Goal: Obtain resource: Download file/media

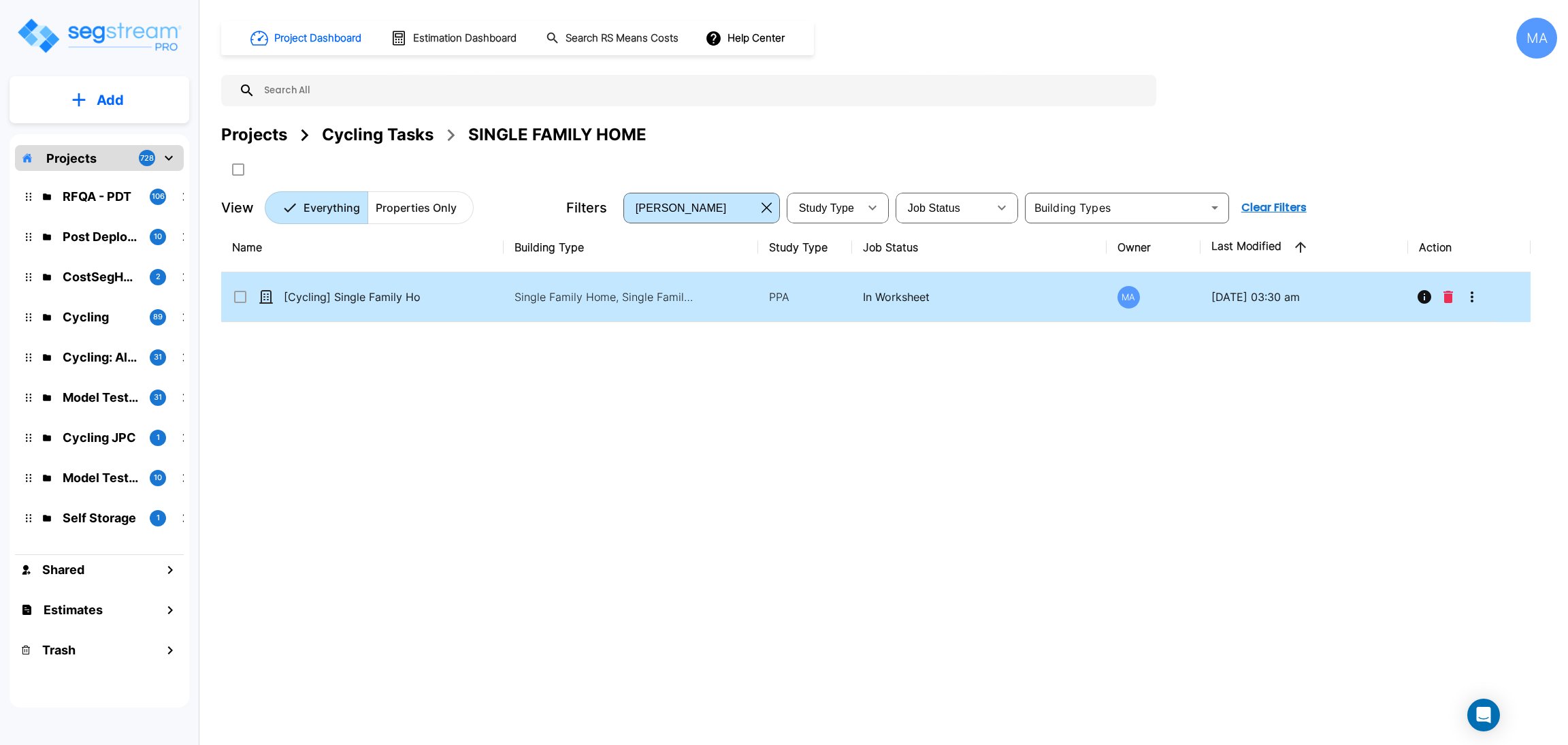
click at [418, 291] on p "[Cycling] Single Family Home - 082525" at bounding box center [352, 297] width 136 height 16
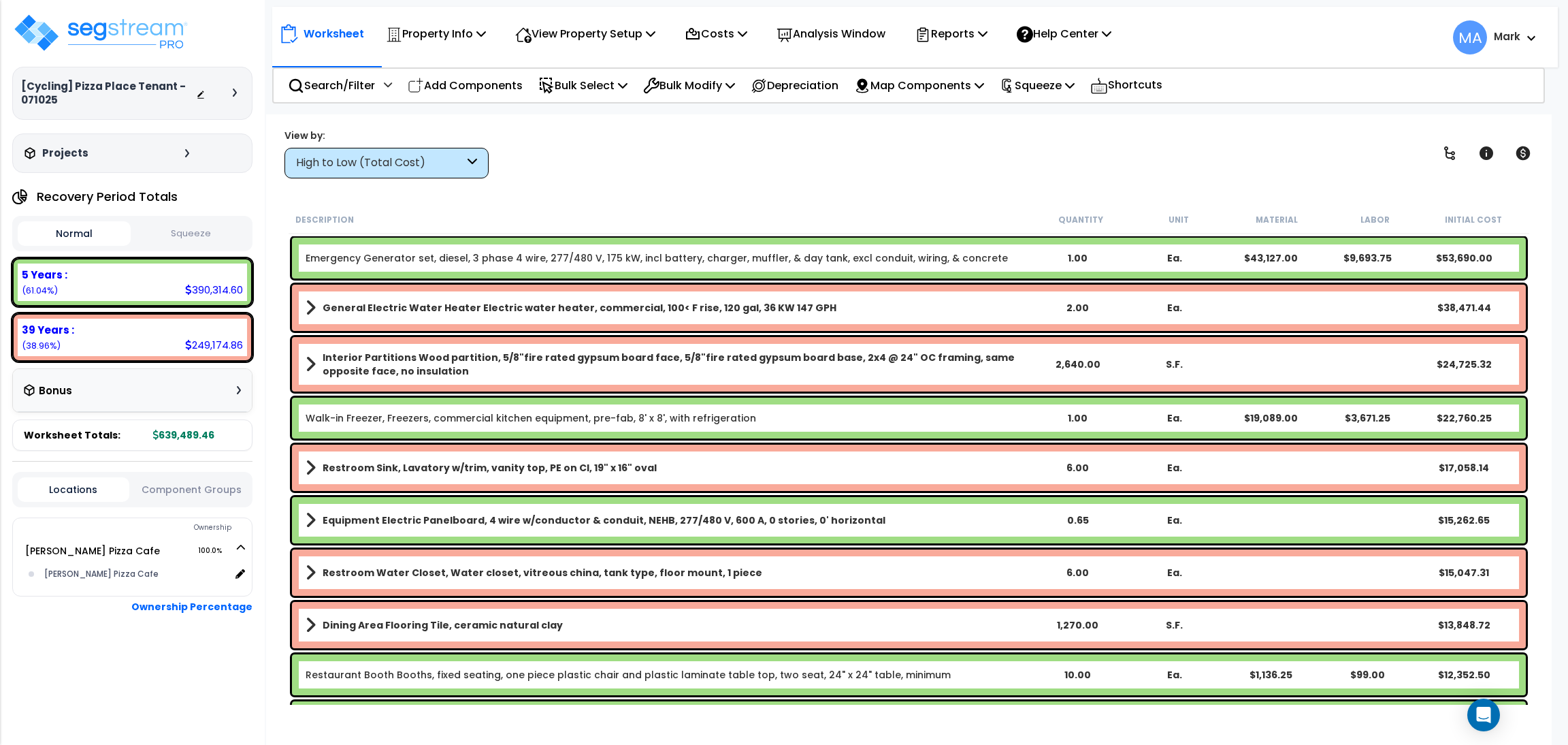
click at [233, 95] on icon at bounding box center [235, 92] width 4 height 8
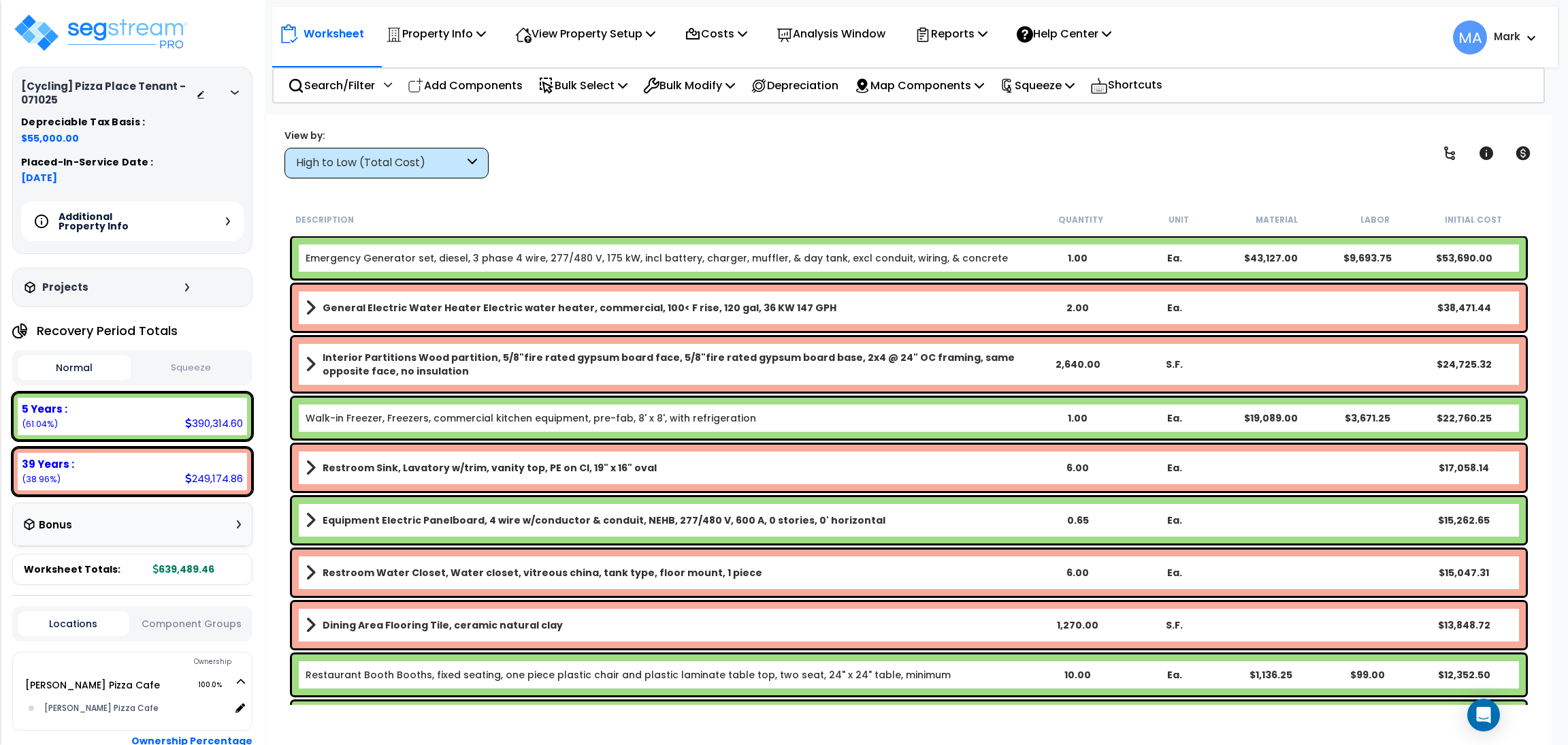
click at [223, 220] on div "Additional Property Info" at bounding box center [132, 220] width 223 height 39
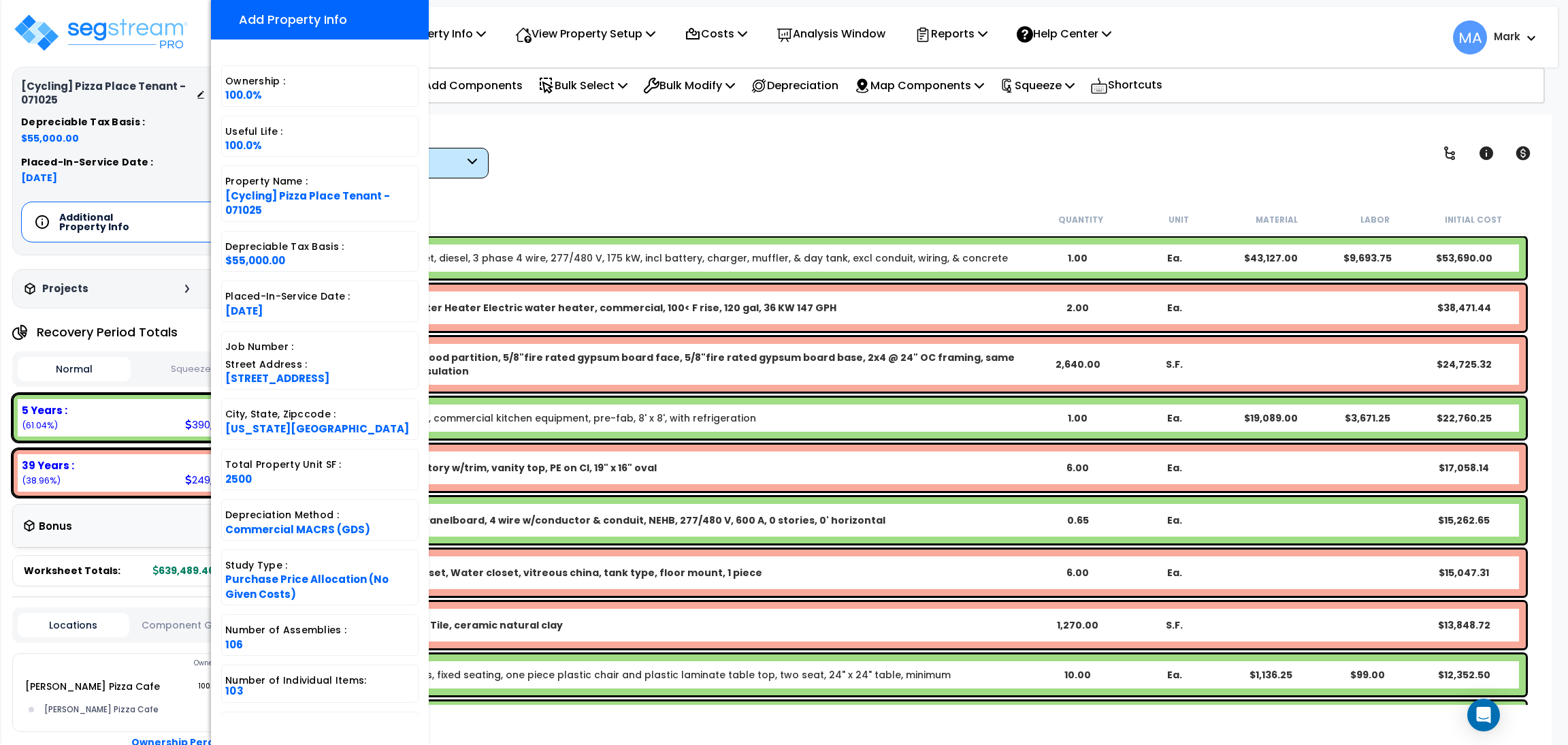
drag, startPoint x: 327, startPoint y: 379, endPoint x: 218, endPoint y: 384, distance: 109.1
click at [218, 384] on div "Ownership : 100.0% Useful Life : 100.0% Property Name : [Cycling] Pizza Place T…" at bounding box center [320, 382] width 217 height 671
copy span "23 West 39th Street"
drag, startPoint x: 329, startPoint y: 435, endPoint x: 228, endPoint y: 439, distance: 101.1
click at [228, 439] on div "City, State, Zipccode : New York, NY, 10018" at bounding box center [320, 419] width 197 height 41
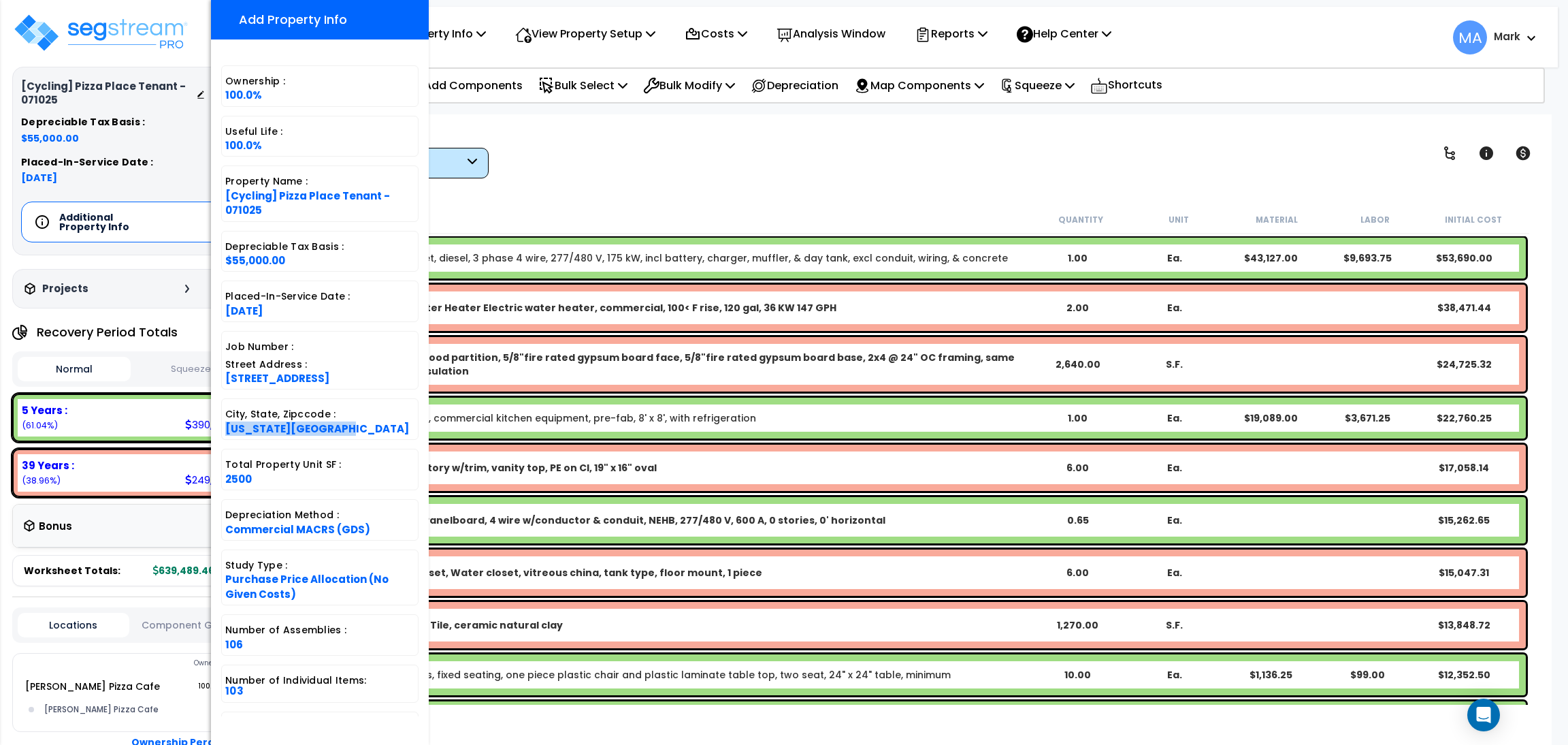
copy span "New York, NY, 10018"
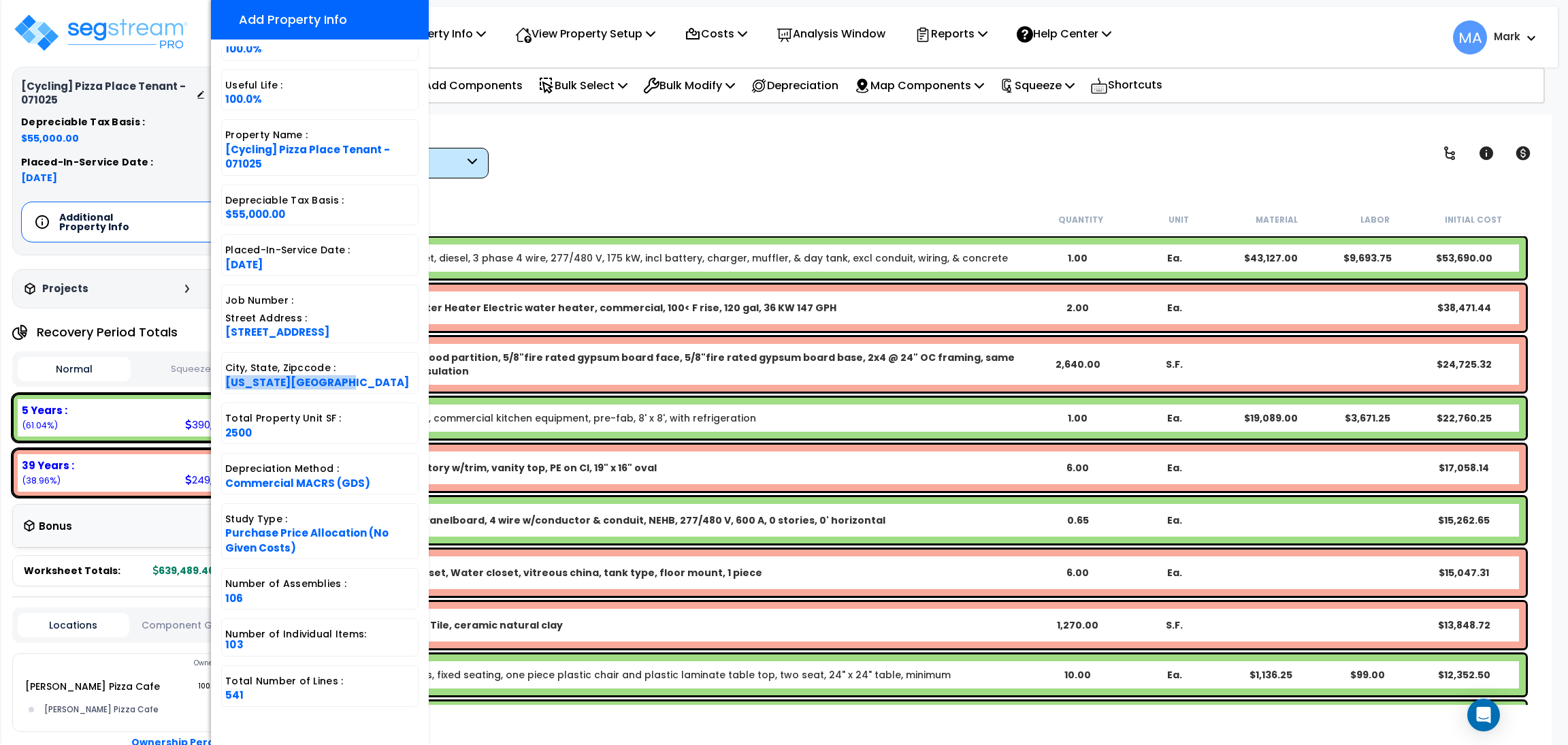
scroll to position [49, 0]
click at [631, 155] on div "View by: High to Low (Total Cost) High to Low (Total Cost)" at bounding box center [908, 153] width 1258 height 50
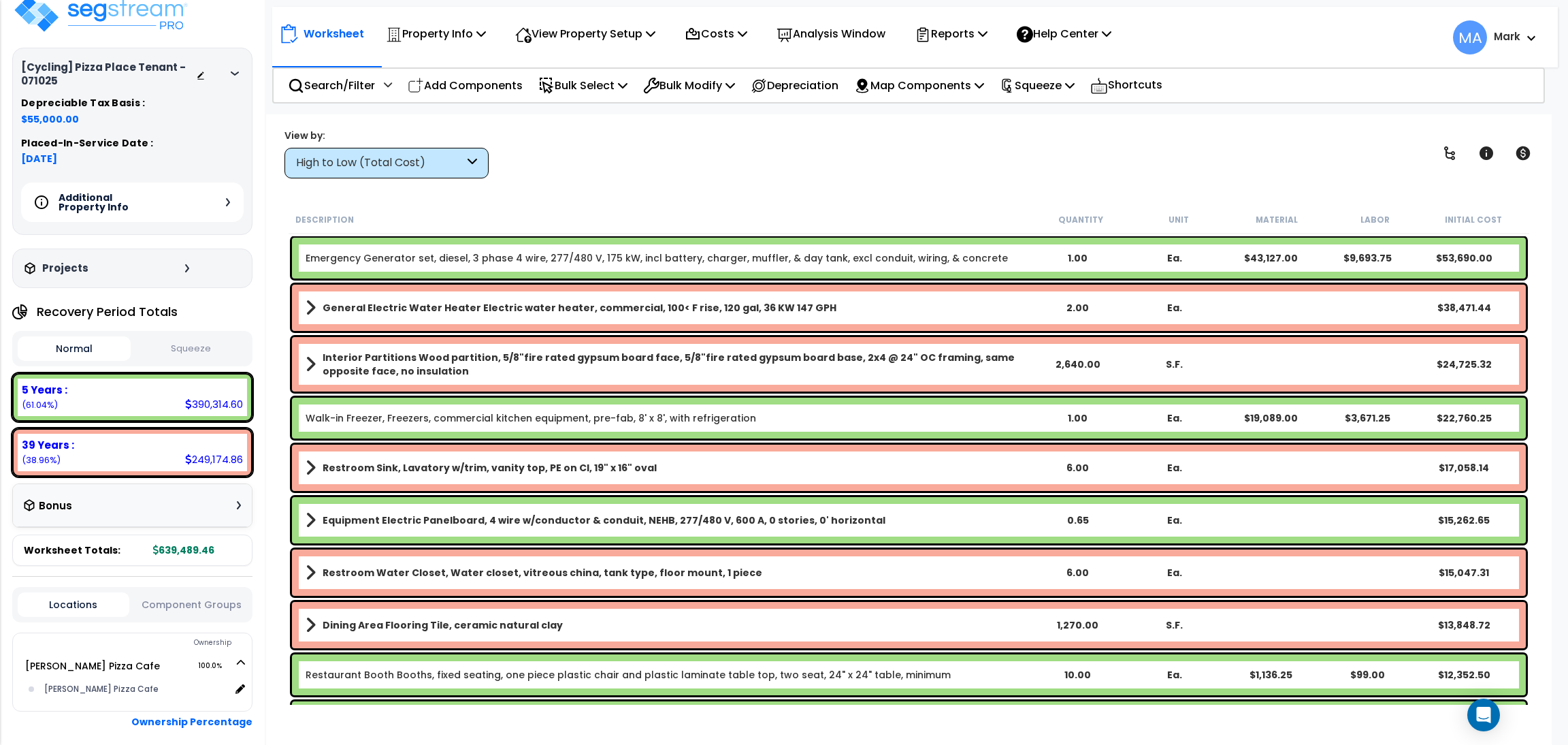
scroll to position [81, 0]
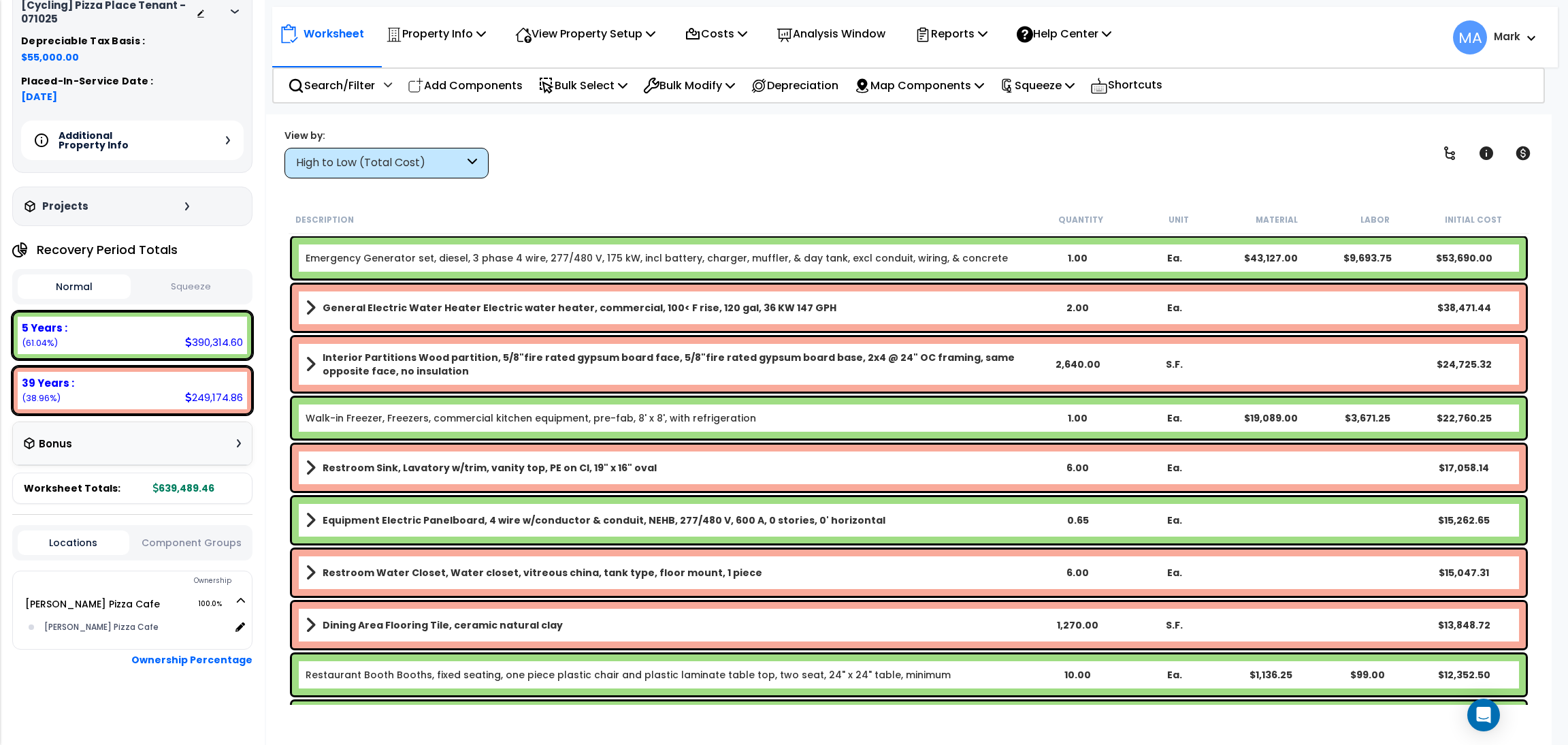
drag, startPoint x: 87, startPoint y: 599, endPoint x: 68, endPoint y: 685, distance: 88.1
click at [68, 496] on div at bounding box center [132, 700] width 240 height 68
click at [583, 33] on p "View Property Setup" at bounding box center [585, 34] width 140 height 18
click at [594, 85] on link "View Questionnaire" at bounding box center [575, 93] width 134 height 27
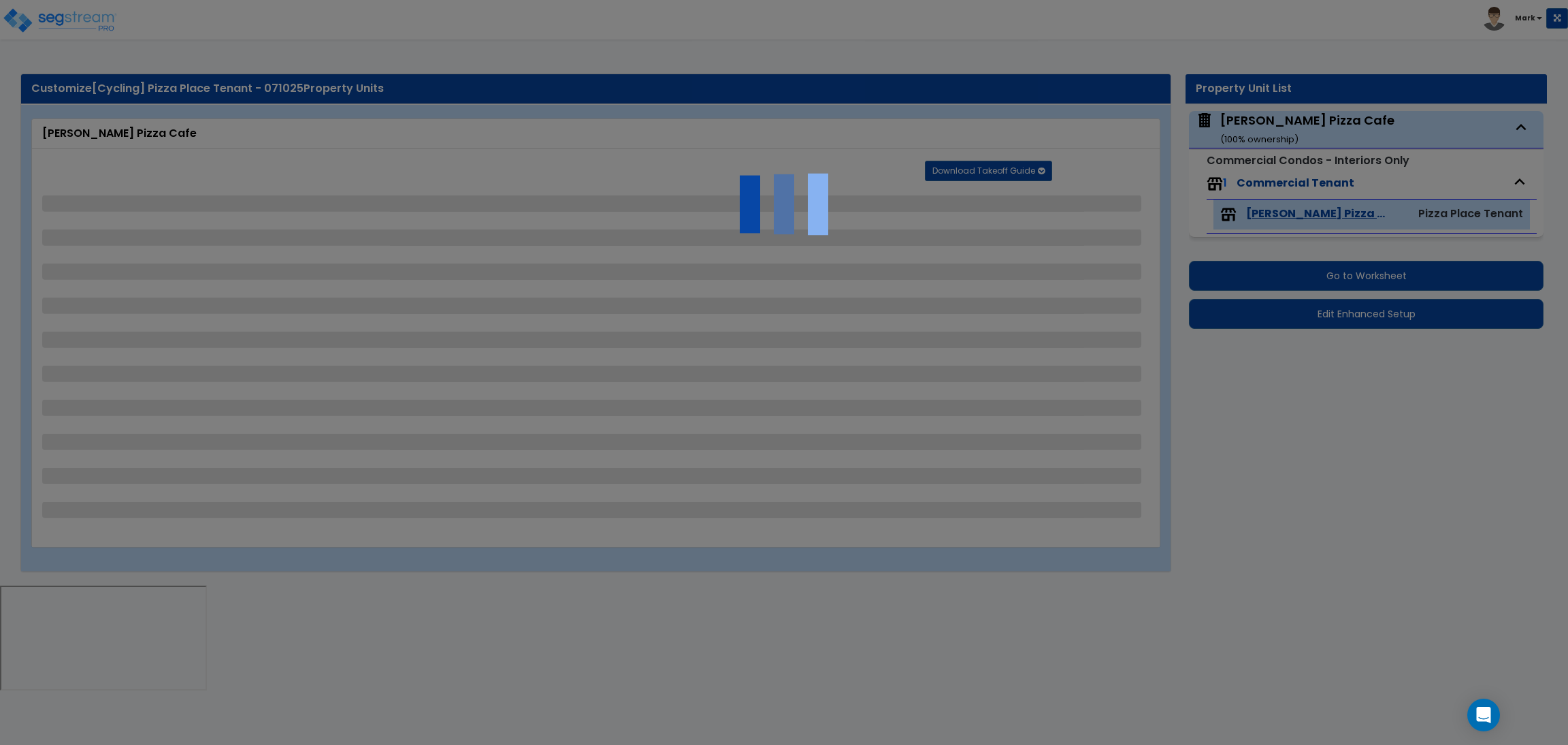
select select "2"
select select "3"
select select "1"
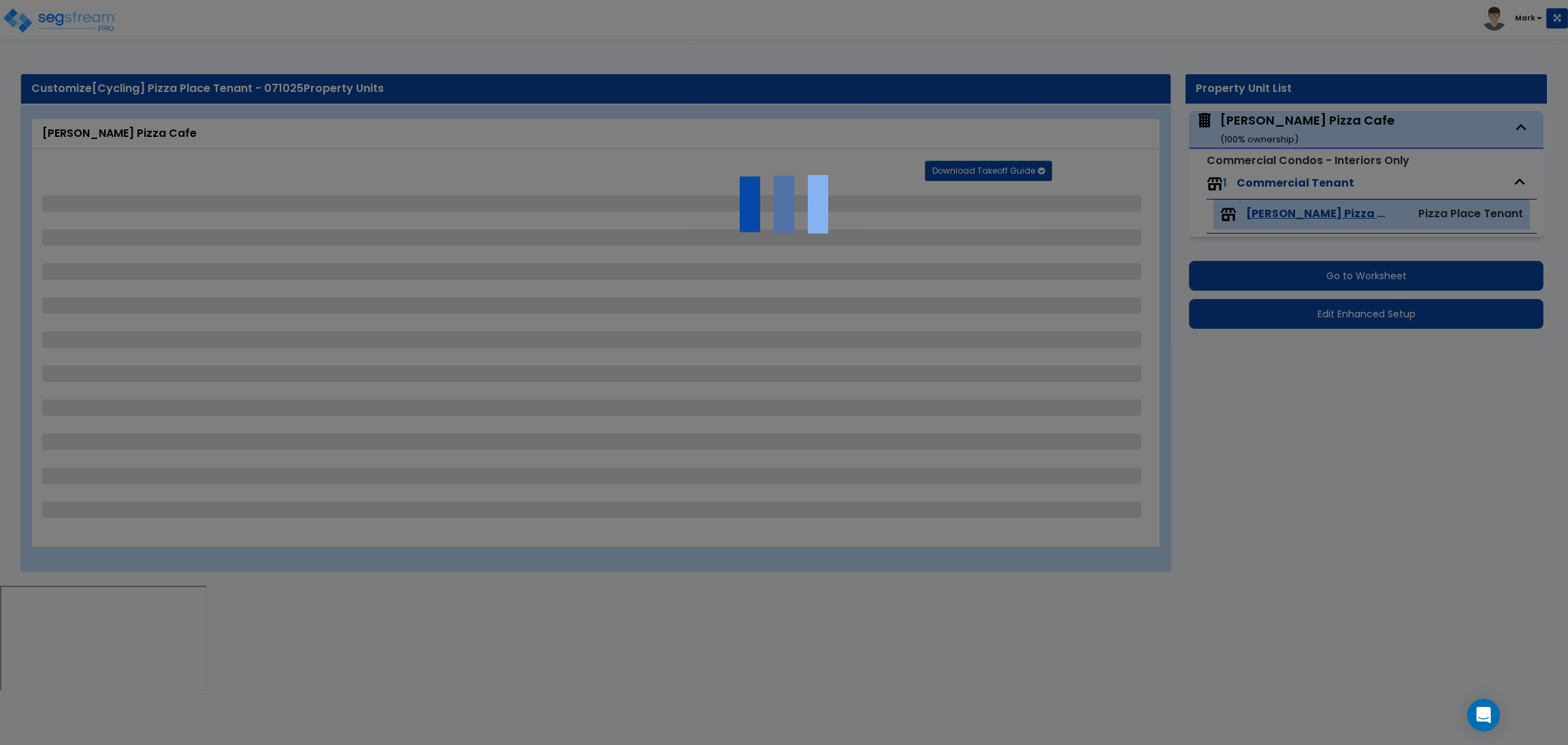
select select "1"
select select "2"
select select "5"
select select "6"
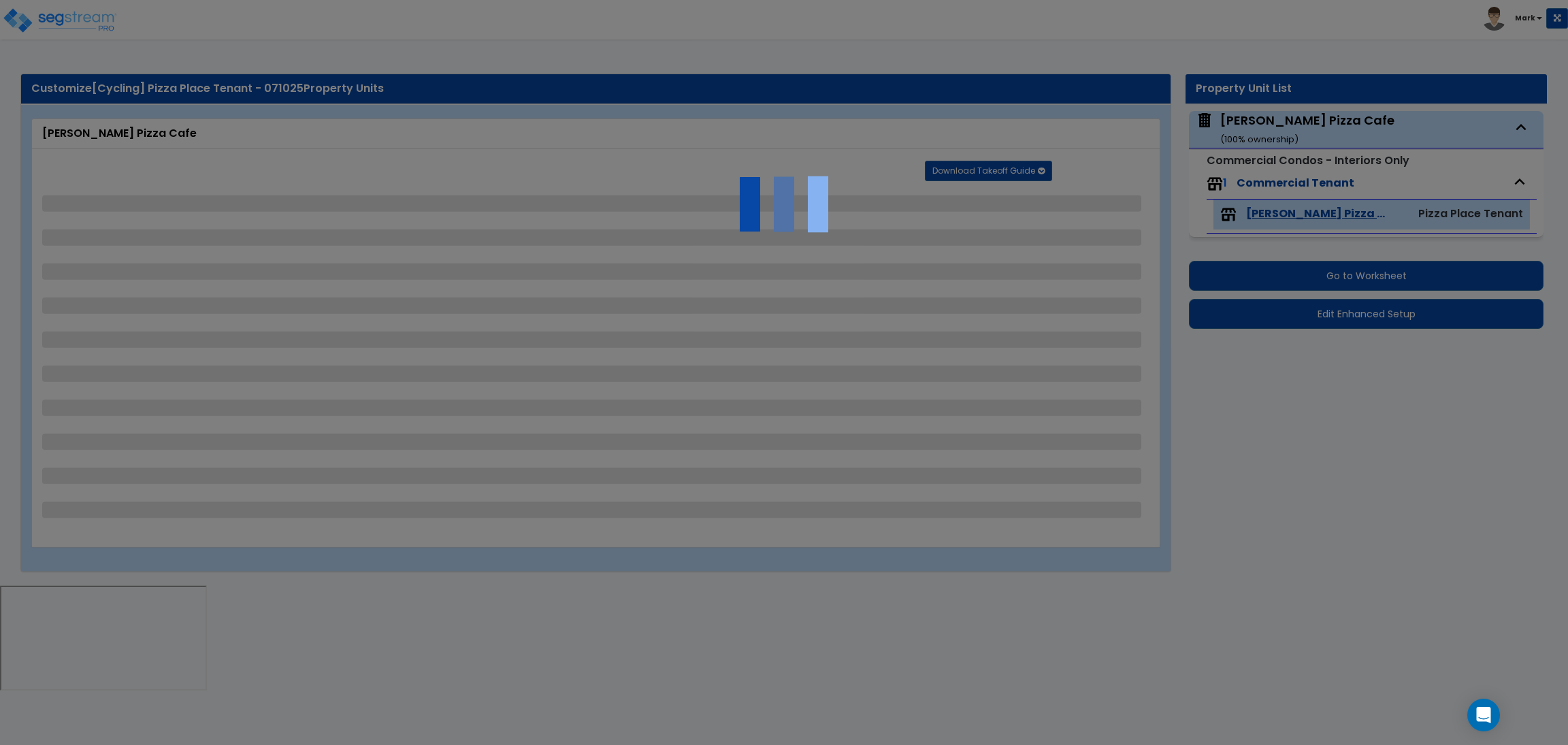
select select "2"
select select "1"
select select "2"
select select "1"
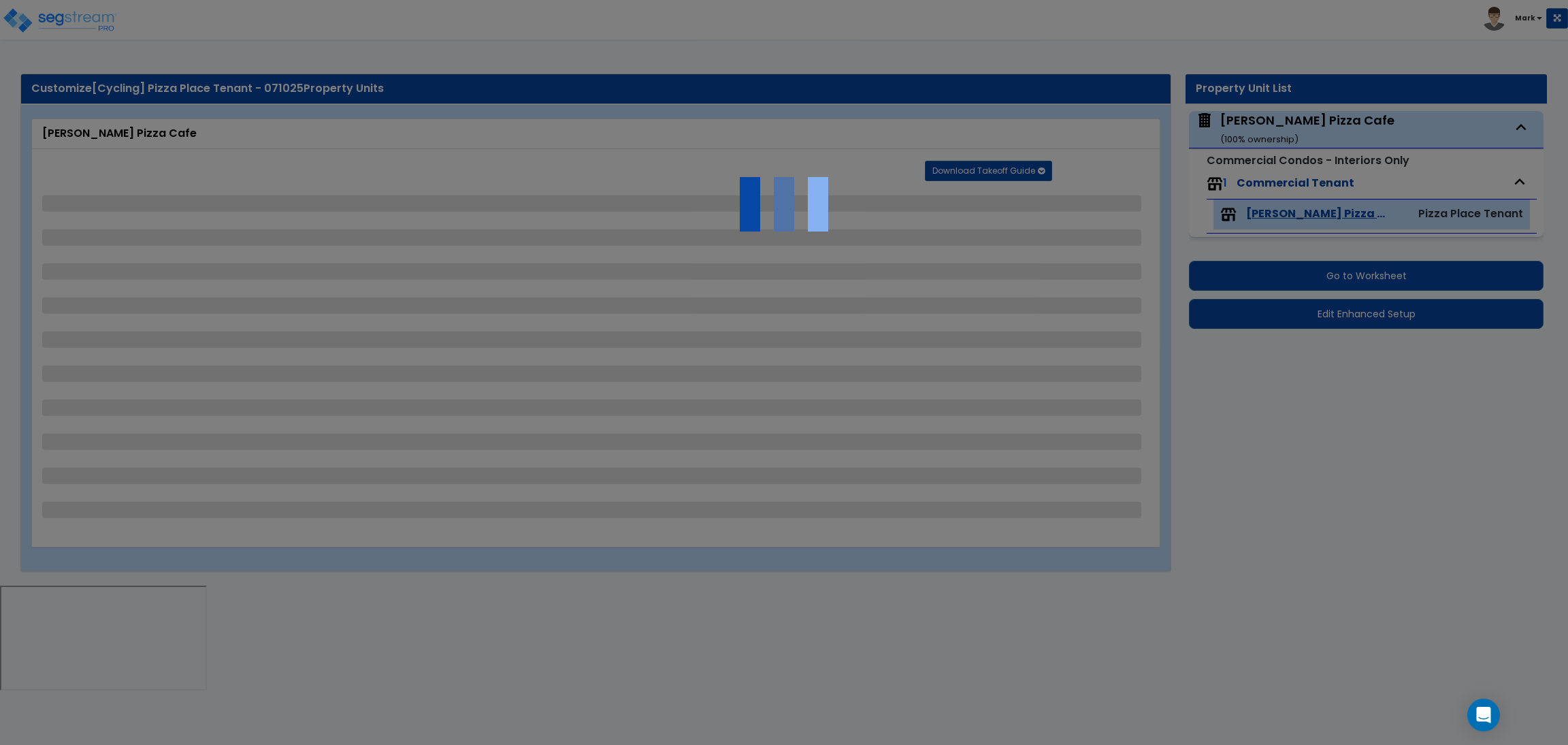
select select "5"
select select "4"
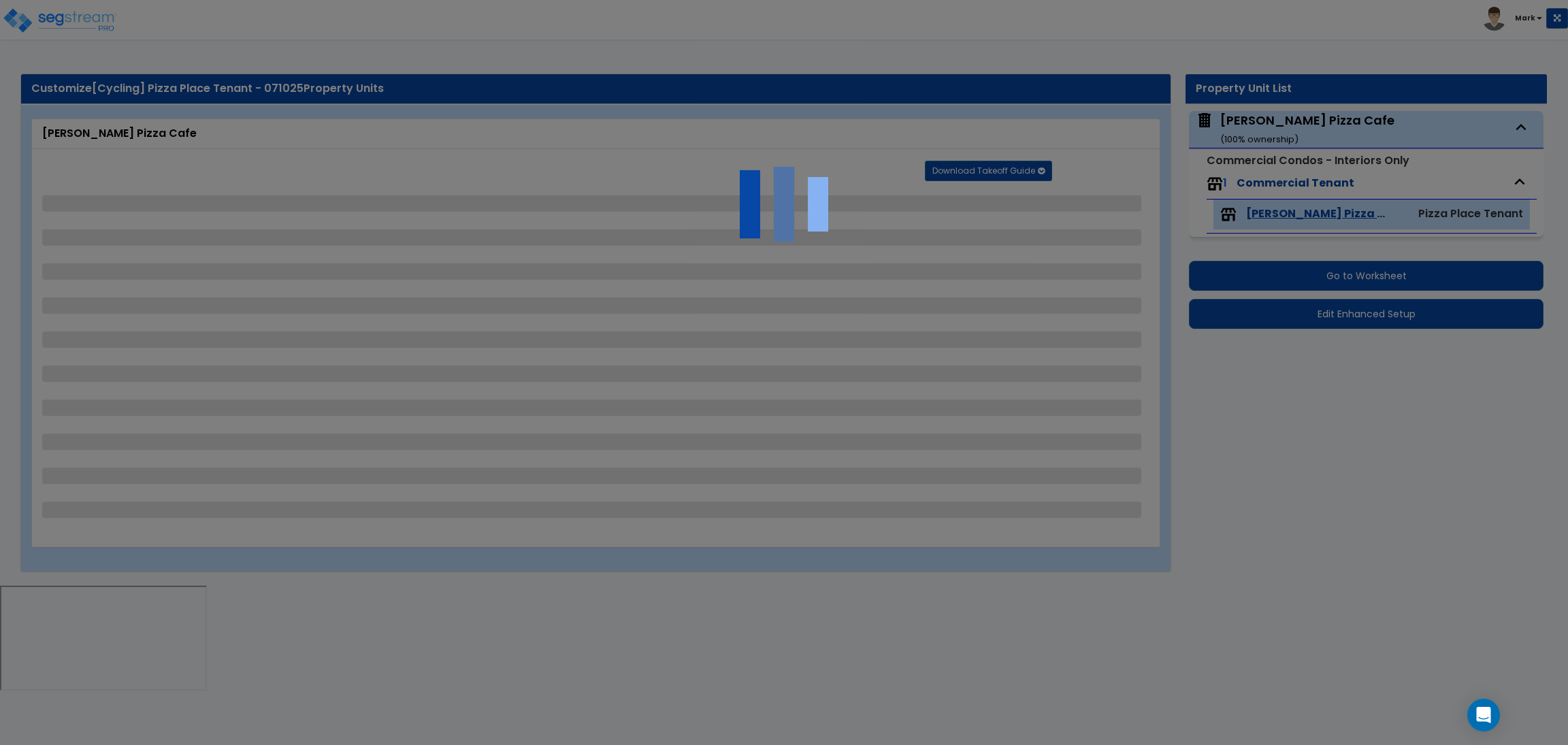
select select "1"
select select "2"
select select "1"
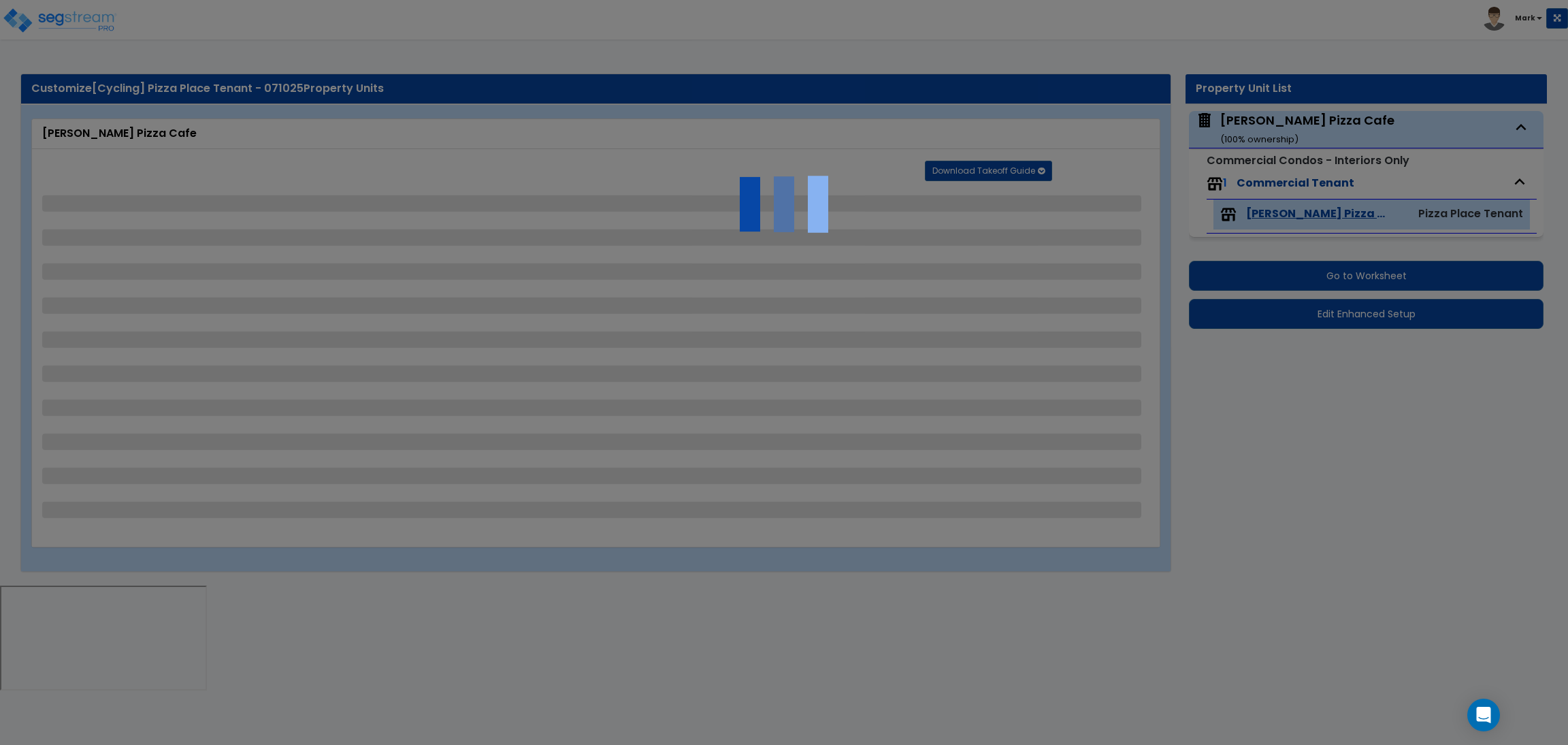
select select "1"
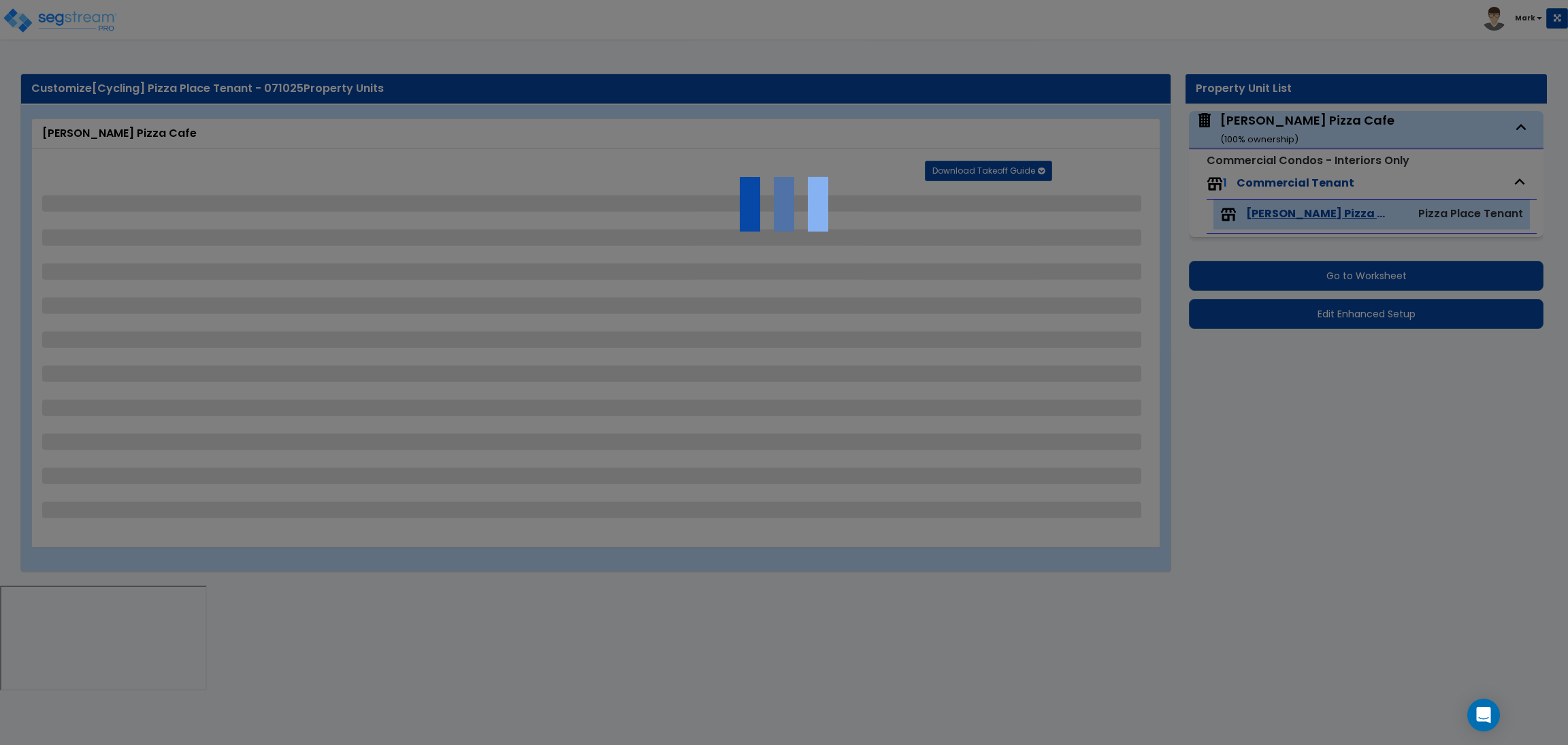
select select "2"
select select "5"
select select "6"
select select "1"
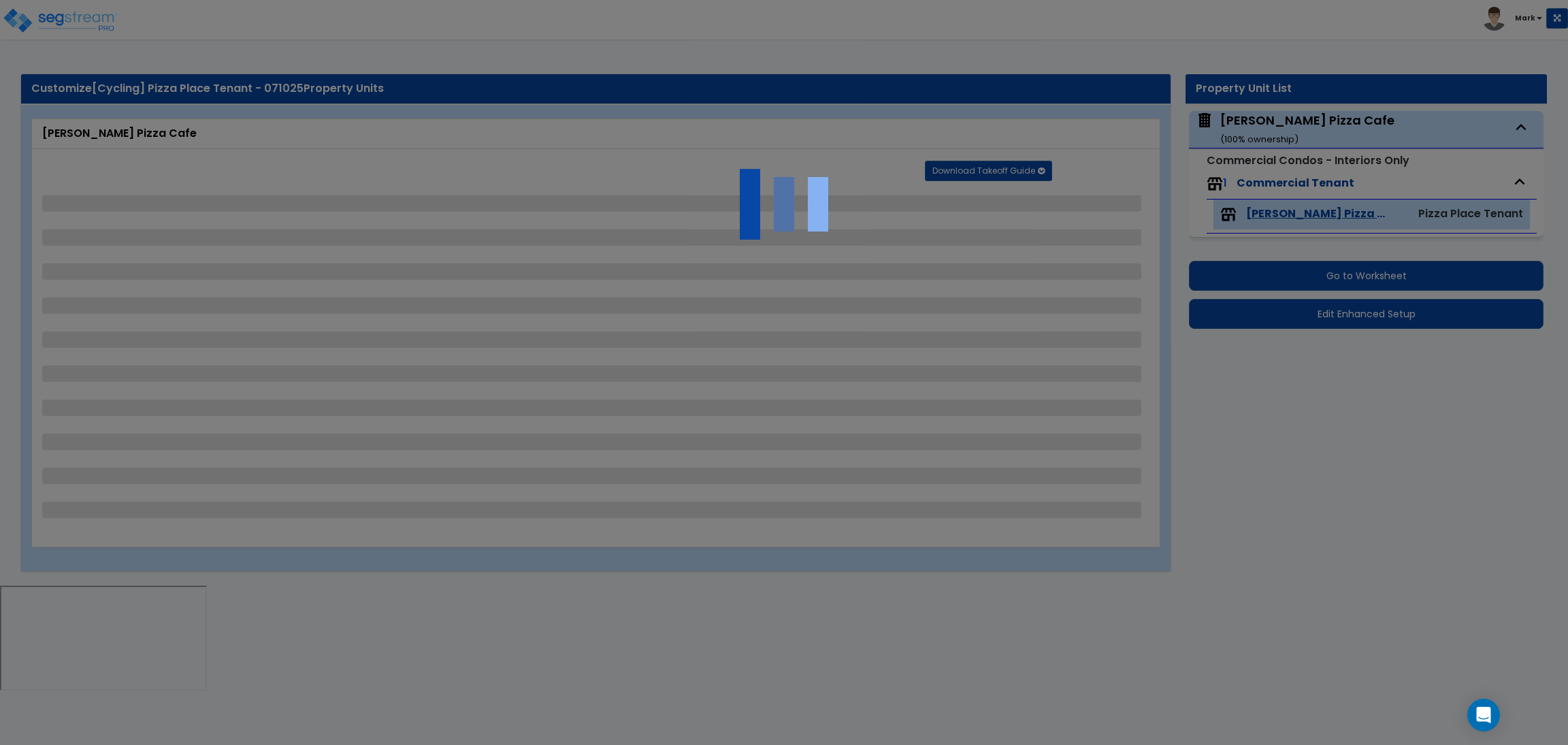
select select "1"
select select "6"
select select "4"
select select "2"
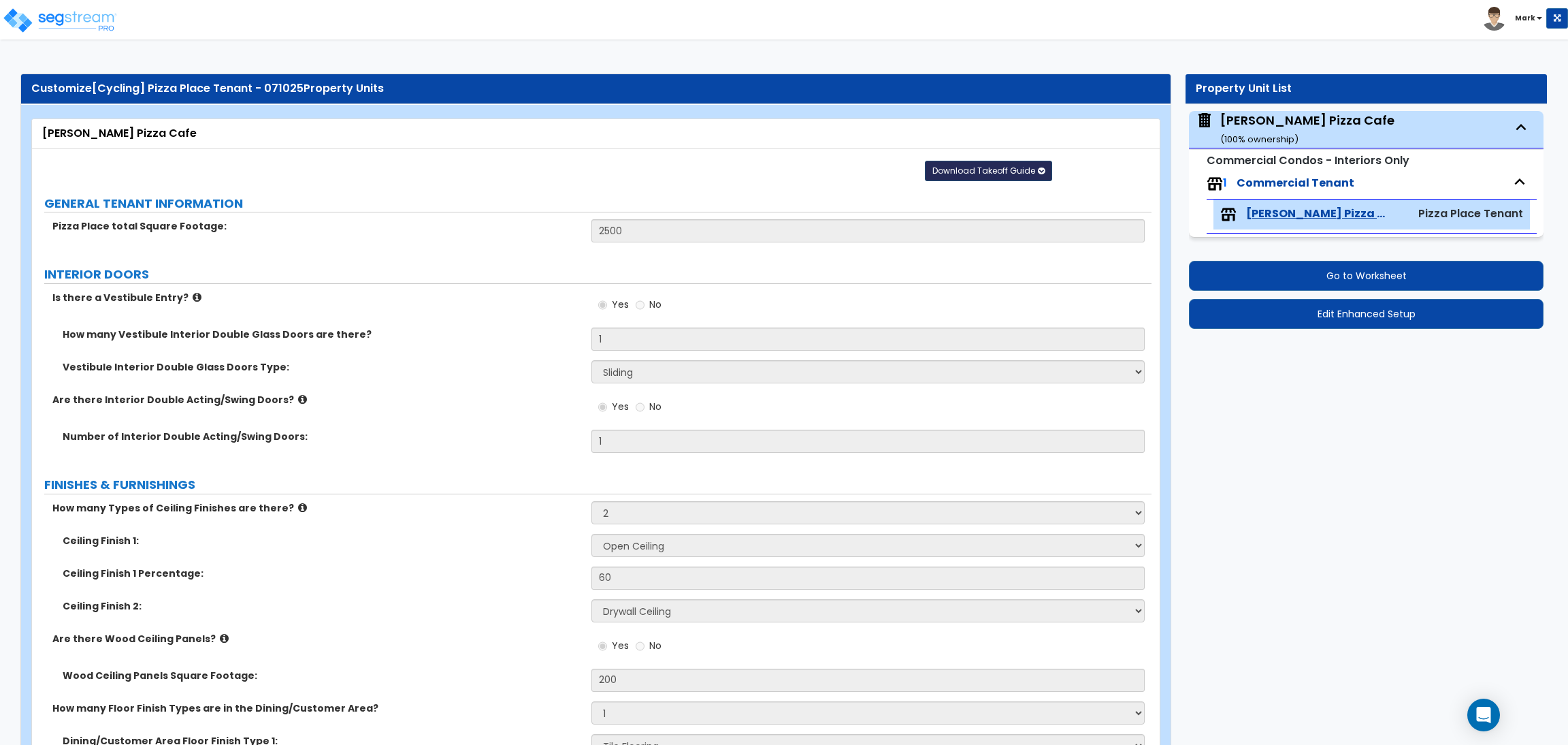
click at [1020, 168] on span "Download Takeoff Guide" at bounding box center [983, 170] width 102 height 12
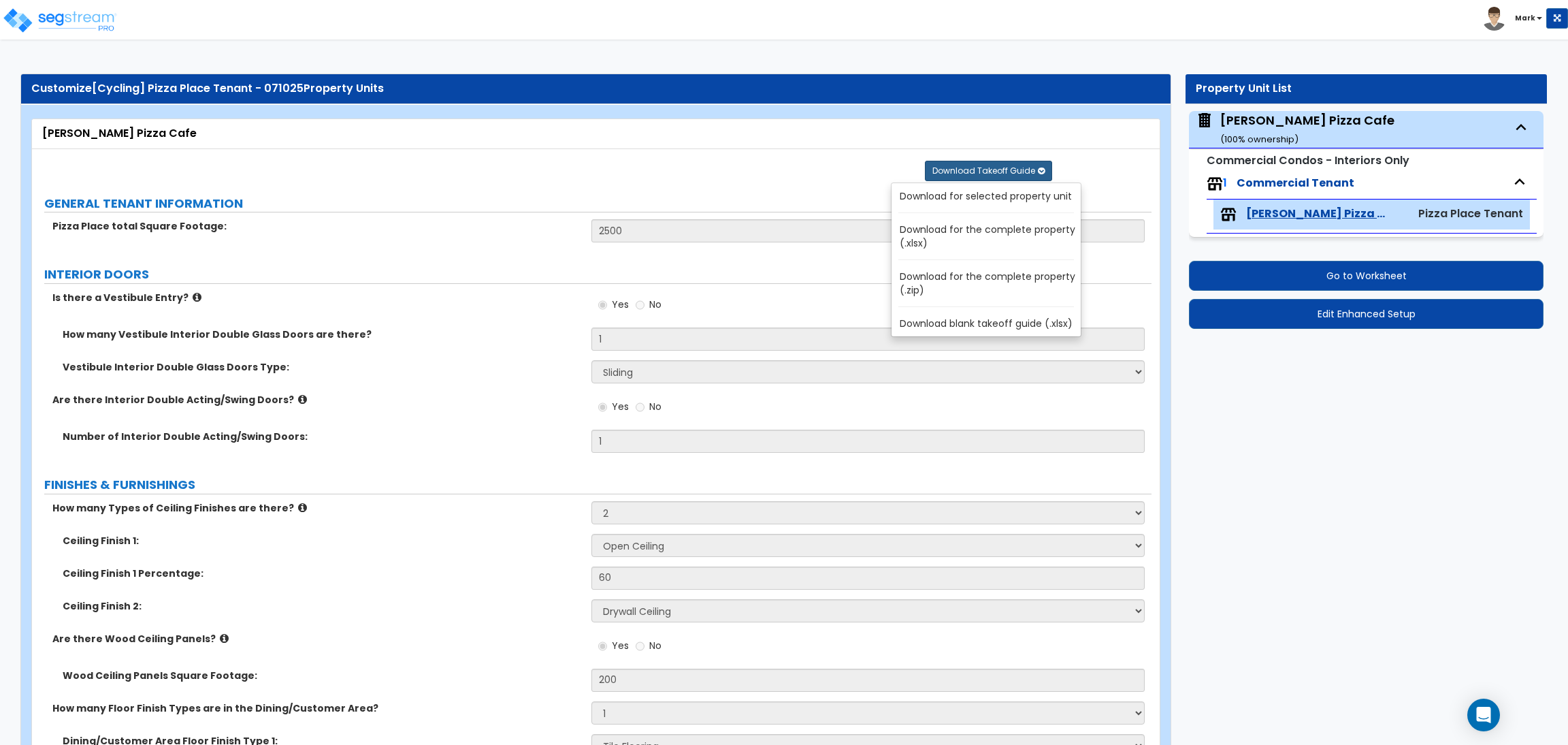
click at [962, 234] on link "Download for the complete property (.xlsx)" at bounding box center [989, 237] width 184 height 33
